Goal: Task Accomplishment & Management: Use online tool/utility

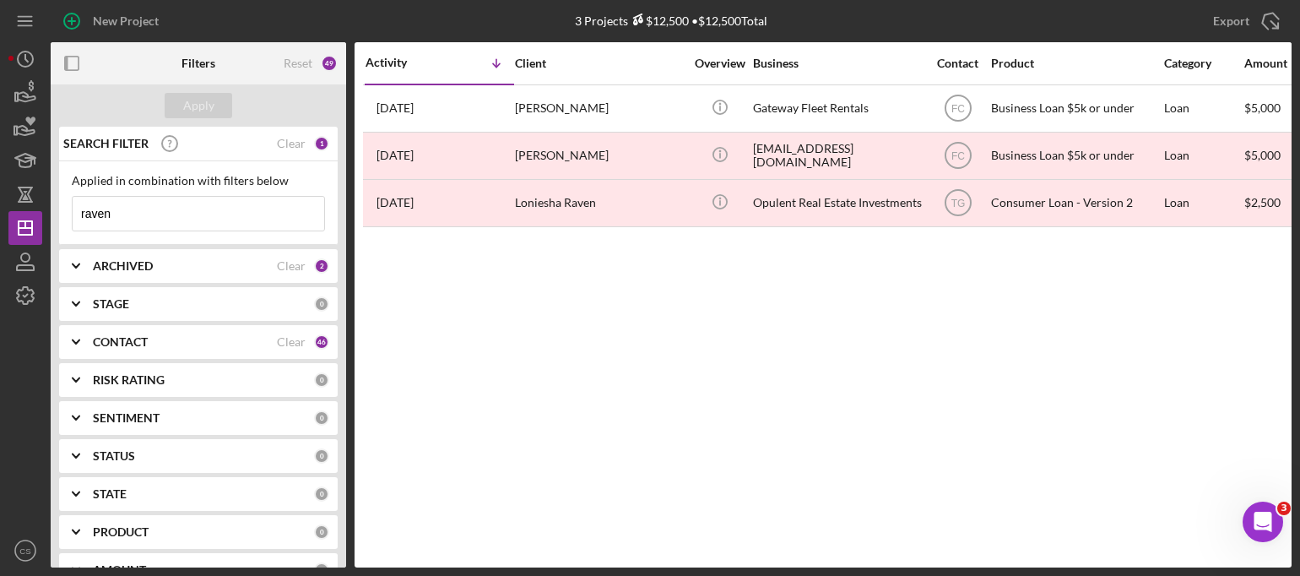
drag, startPoint x: 128, startPoint y: 214, endPoint x: 67, endPoint y: 211, distance: 61.7
click at [67, 211] on div "Applied in combination with filters below raven Icon/Menu Close" at bounding box center [198, 203] width 278 height 84
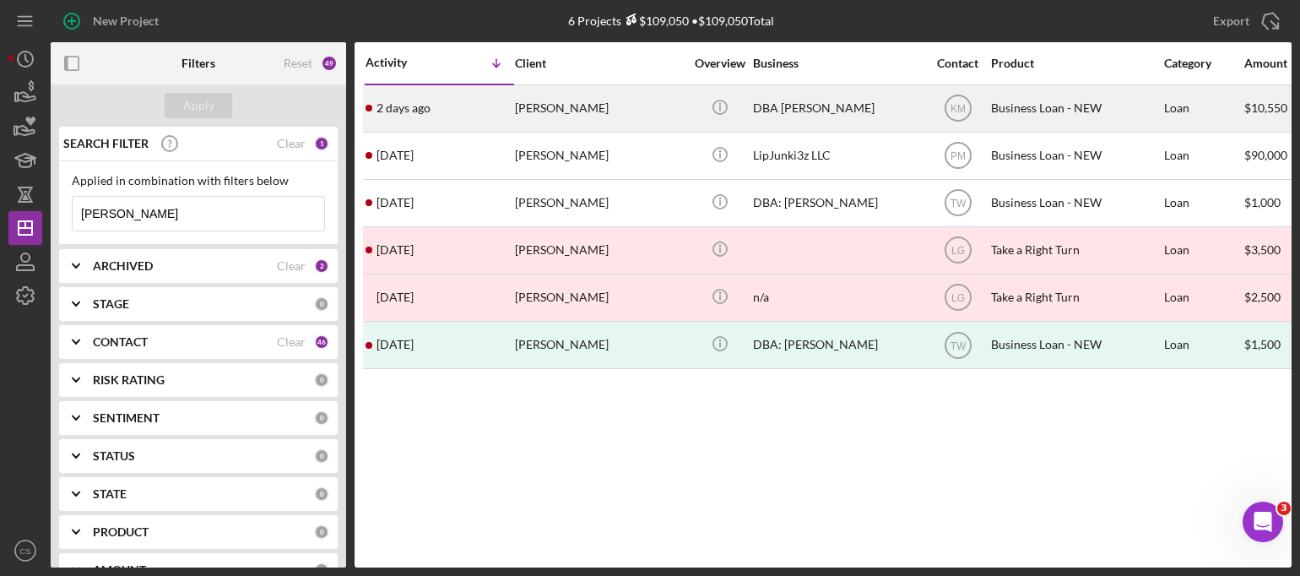
type input "[PERSON_NAME]"
click at [419, 107] on time "2 days ago" at bounding box center [403, 108] width 54 height 14
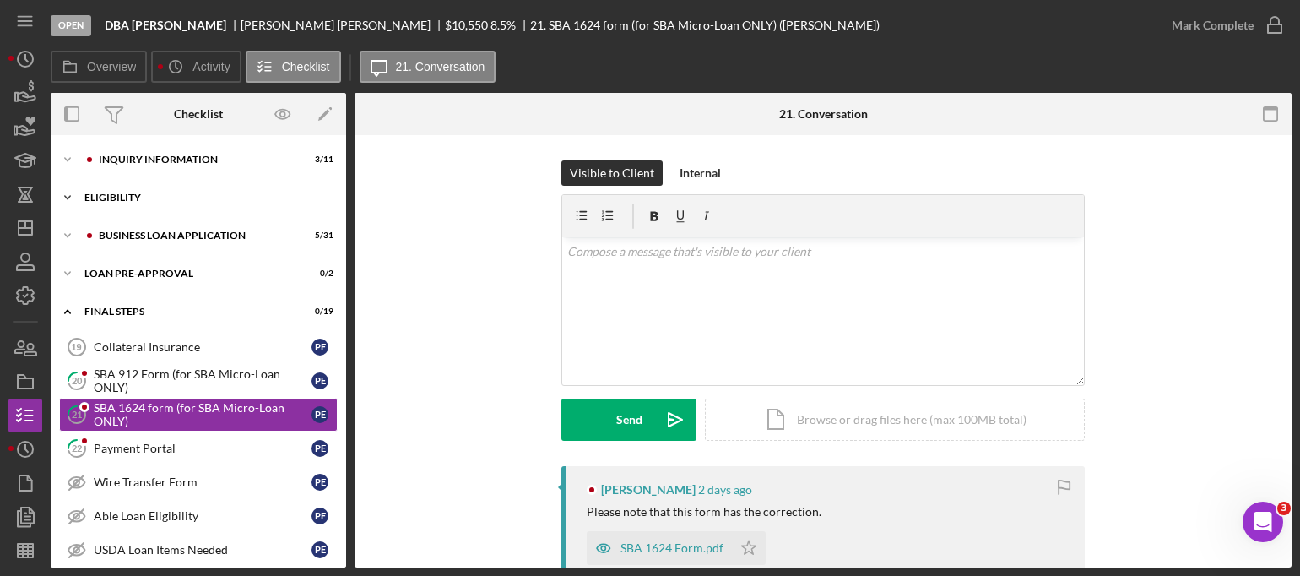
click at [67, 198] on polyline at bounding box center [67, 197] width 5 height 3
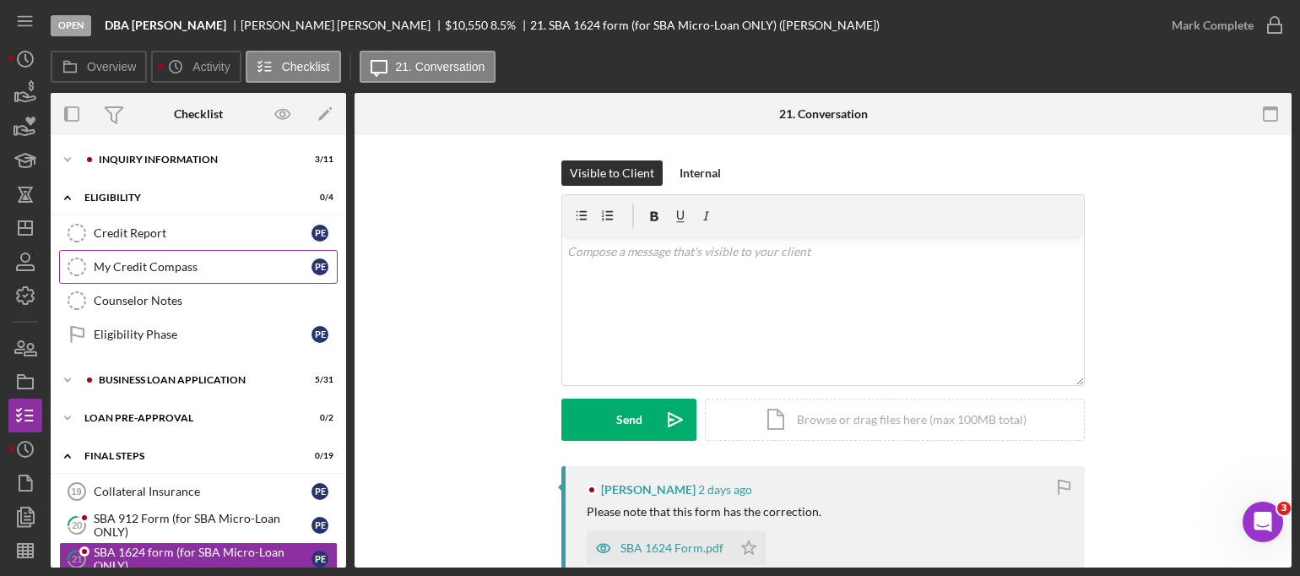
click at [75, 262] on icon "My Credit Compass" at bounding box center [77, 267] width 42 height 42
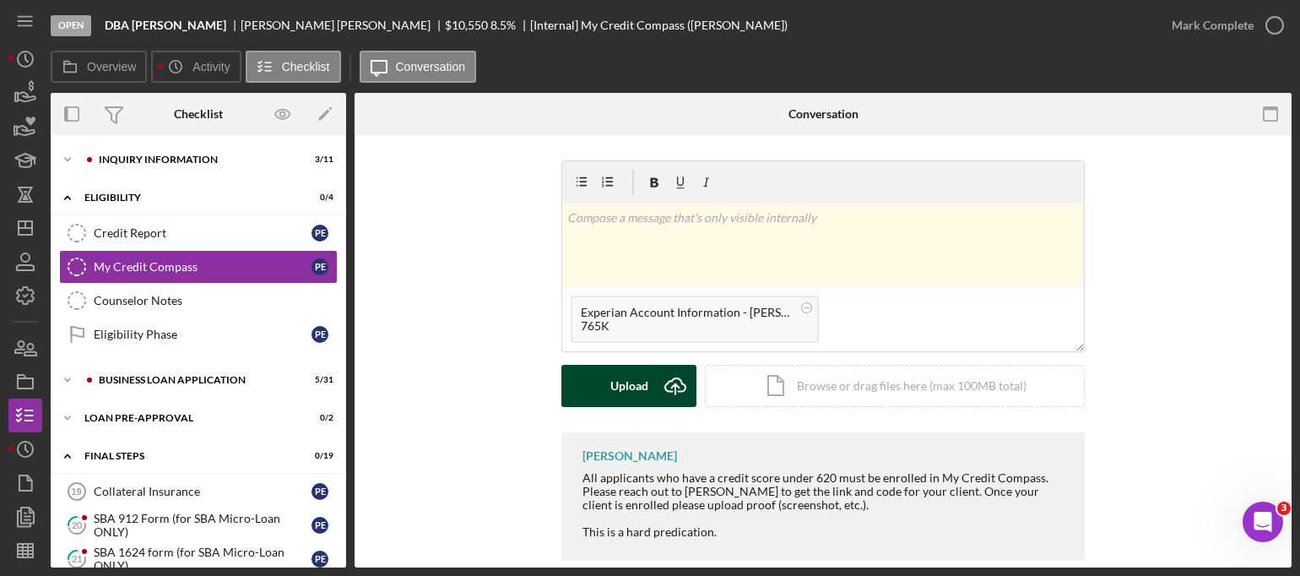
click at [665, 387] on icon "submit" at bounding box center [675, 384] width 20 height 13
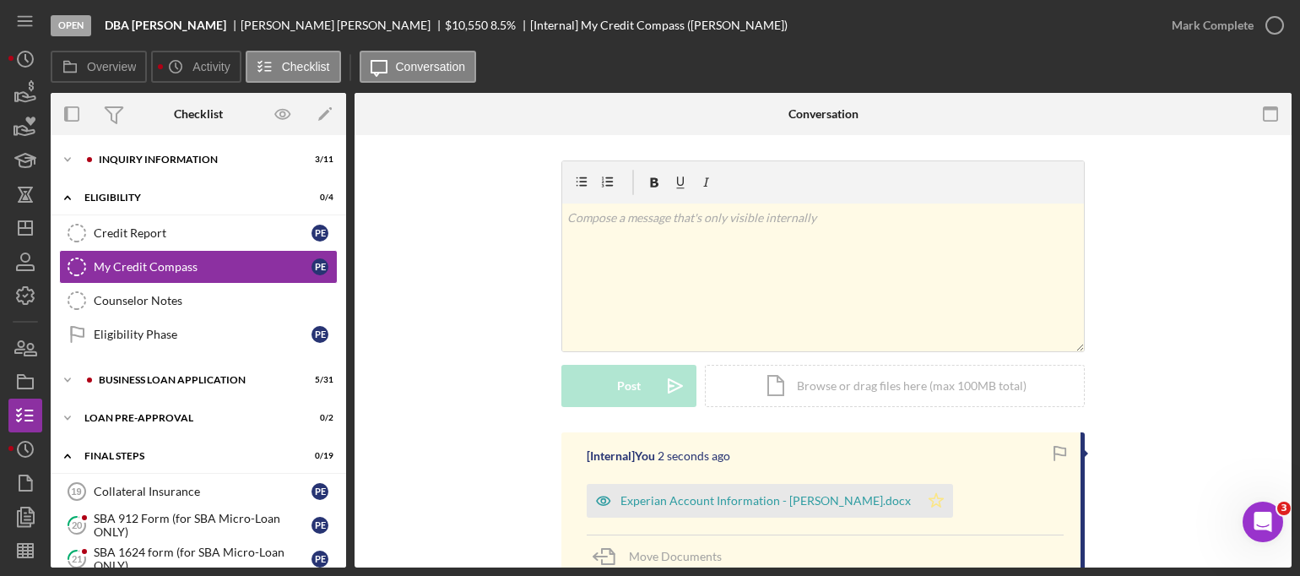
click at [919, 500] on icon "Icon/Star" at bounding box center [936, 501] width 34 height 34
click at [1271, 26] on icon "button" at bounding box center [1274, 25] width 42 height 42
